Goal: Connect with others: Connect with others

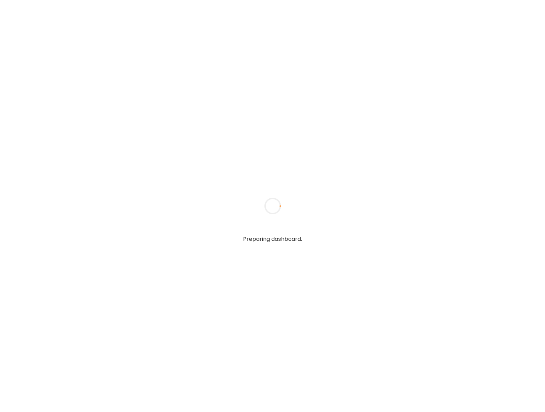
type input "**********"
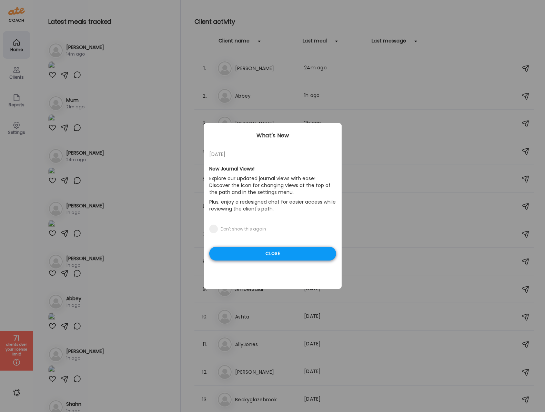
type input "**********"
click at [253, 256] on div "Close" at bounding box center [272, 254] width 127 height 14
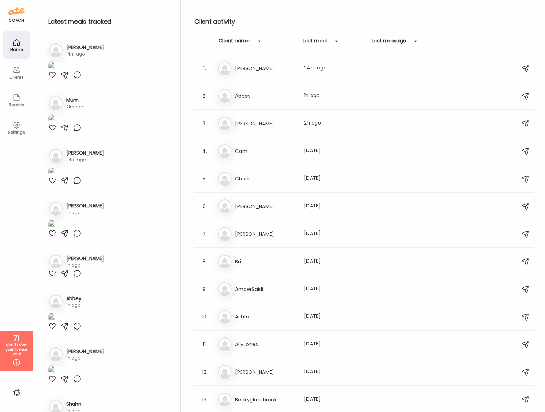
click at [16, 73] on icon at bounding box center [16, 70] width 8 height 8
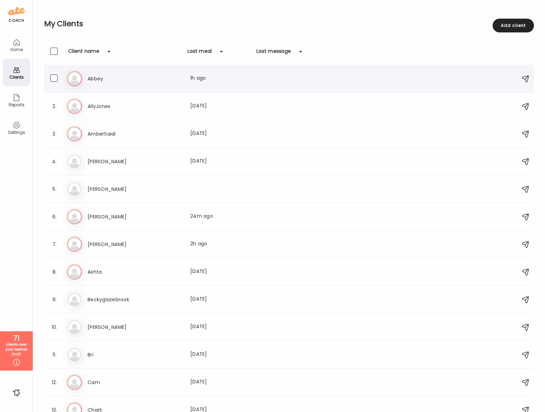
click at [99, 79] on h3 "Abbey" at bounding box center [118, 78] width 61 height 8
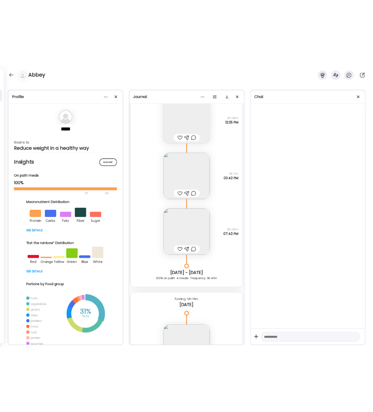
scroll to position [9865, 0]
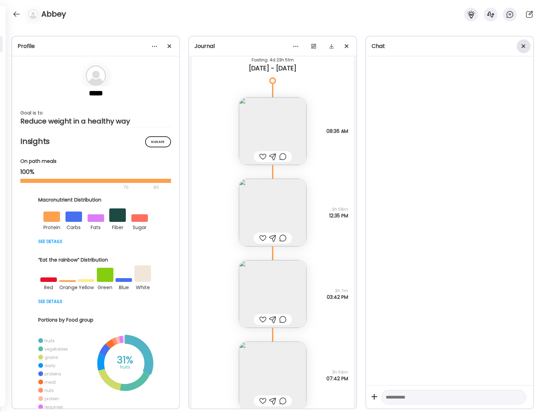
click at [523, 45] on div at bounding box center [524, 46] width 14 height 14
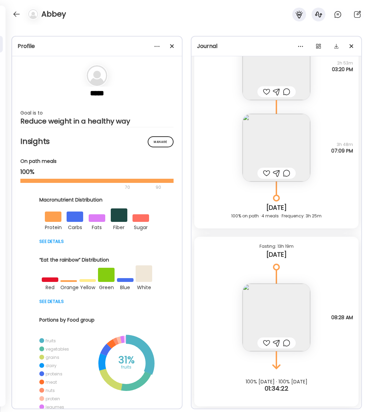
scroll to position [10507, 0]
click at [291, 306] on img at bounding box center [276, 317] width 68 height 68
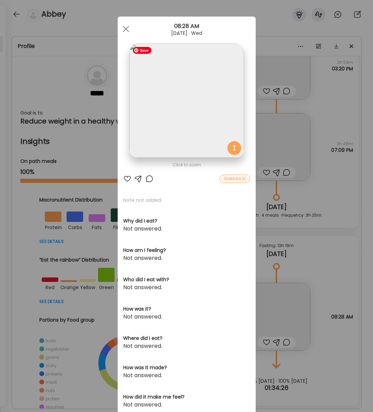
click at [172, 110] on img at bounding box center [186, 100] width 114 height 114
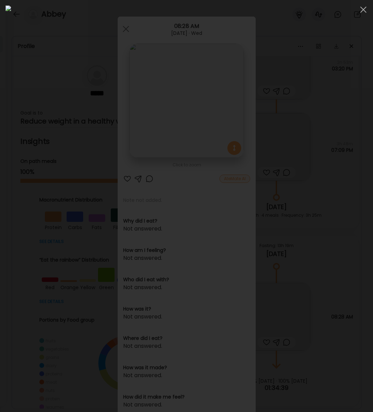
click at [362, 12] on div at bounding box center [363, 10] width 14 height 14
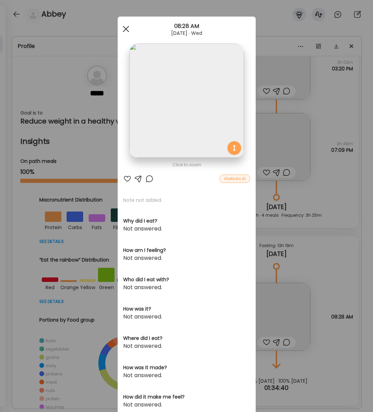
click at [127, 29] on div at bounding box center [126, 29] width 14 height 14
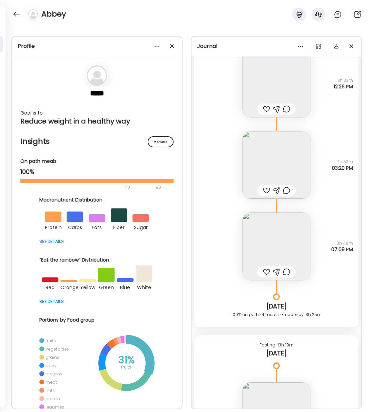
scroll to position [10403, 0]
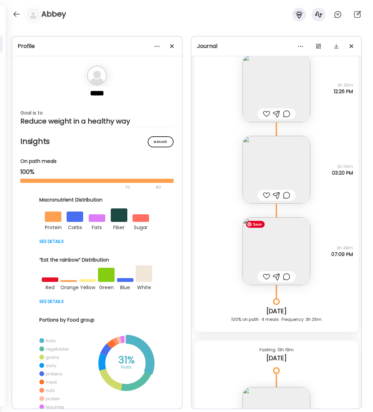
click at [294, 253] on img at bounding box center [276, 251] width 68 height 68
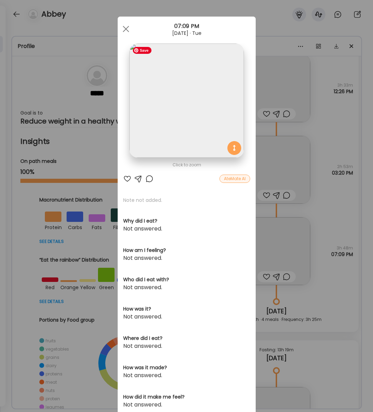
click at [191, 102] on img at bounding box center [186, 100] width 114 height 114
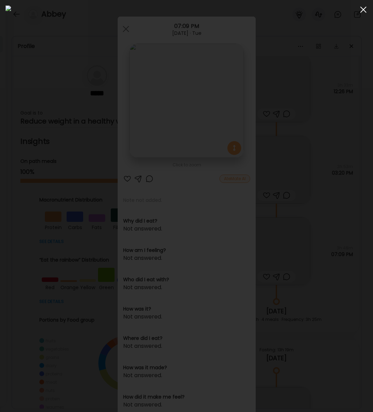
click at [363, 10] on span at bounding box center [363, 10] width 6 height 6
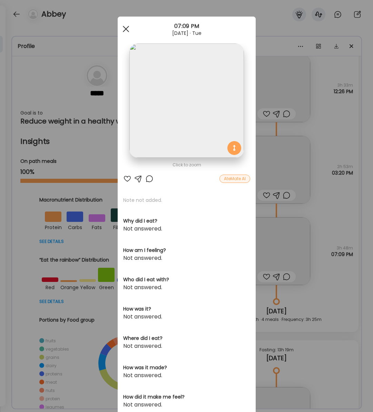
click at [124, 29] on div at bounding box center [126, 29] width 14 height 14
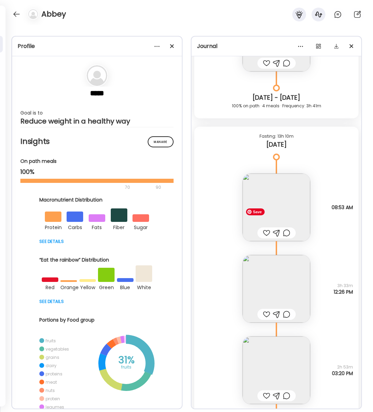
scroll to position [10201, 0]
click at [275, 276] on img at bounding box center [276, 290] width 68 height 68
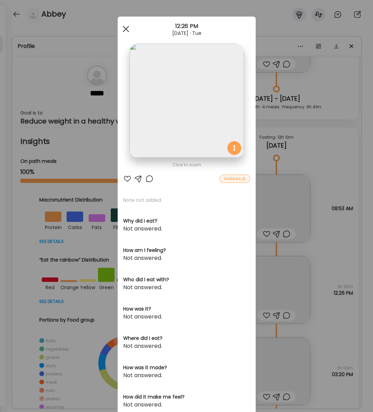
click at [125, 29] on span at bounding box center [125, 29] width 6 height 6
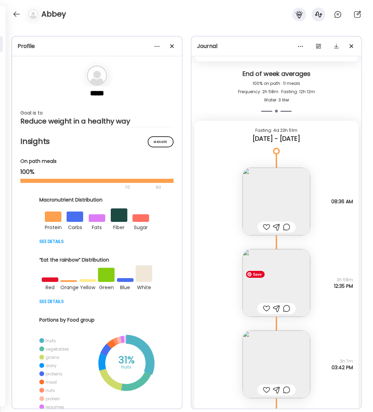
scroll to position [9789, 0]
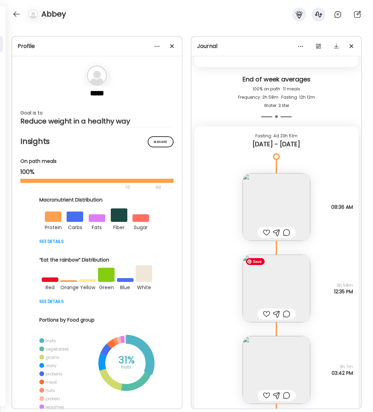
click at [288, 281] on img at bounding box center [276, 289] width 68 height 68
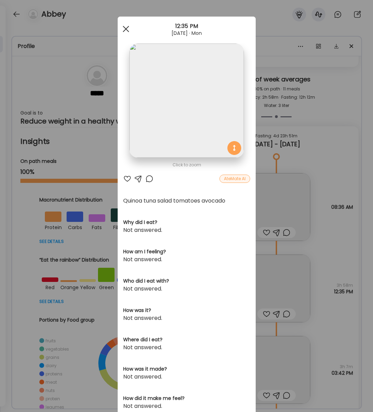
click at [126, 30] on span at bounding box center [125, 29] width 6 height 6
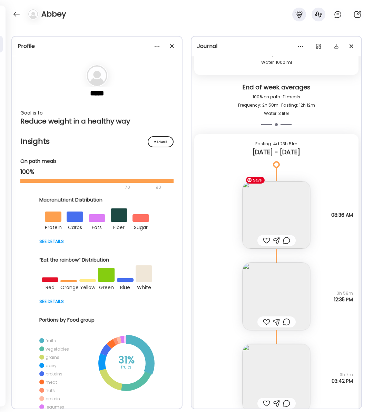
scroll to position [9756, 0]
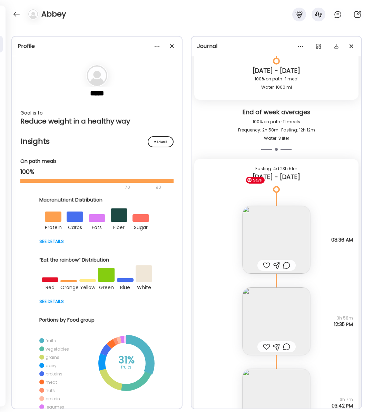
click at [289, 233] on img at bounding box center [276, 240] width 68 height 68
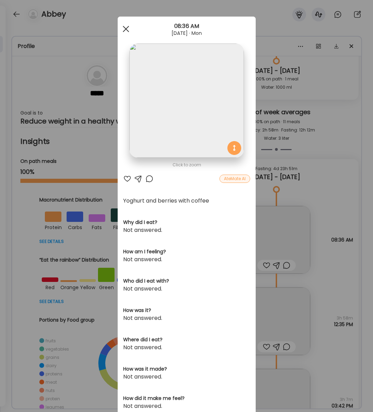
click at [123, 30] on div at bounding box center [126, 29] width 14 height 14
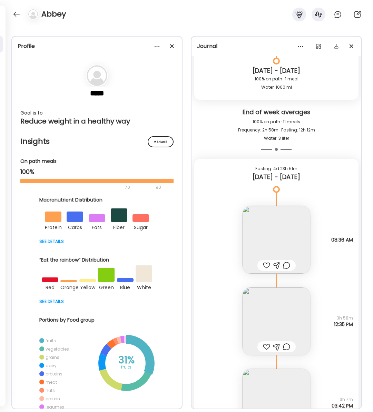
click at [123, 29] on div "Profile ***** Goal is to Reduce weight in a healthy way Manage Insights On path…" at bounding box center [186, 218] width 373 height 387
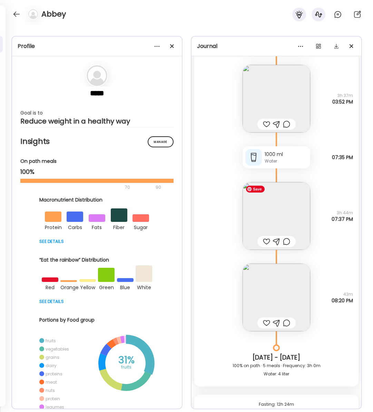
scroll to position [9209, 0]
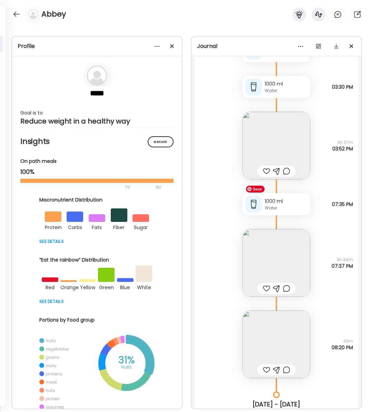
click at [283, 259] on img at bounding box center [276, 263] width 68 height 68
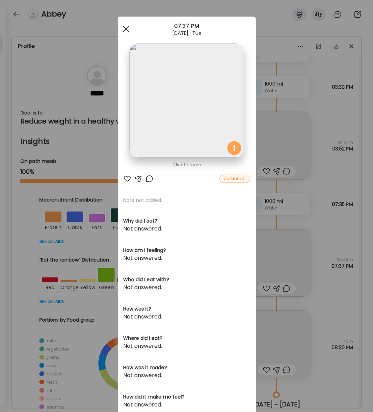
click at [127, 30] on span at bounding box center [125, 29] width 6 height 6
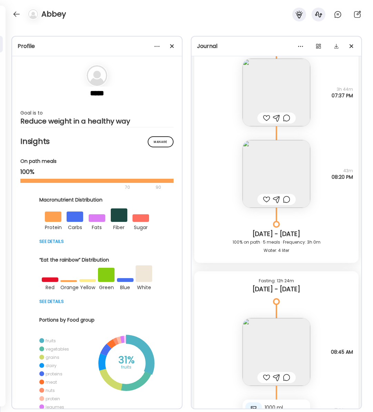
scroll to position [9377, 0]
